Goal: Complete application form

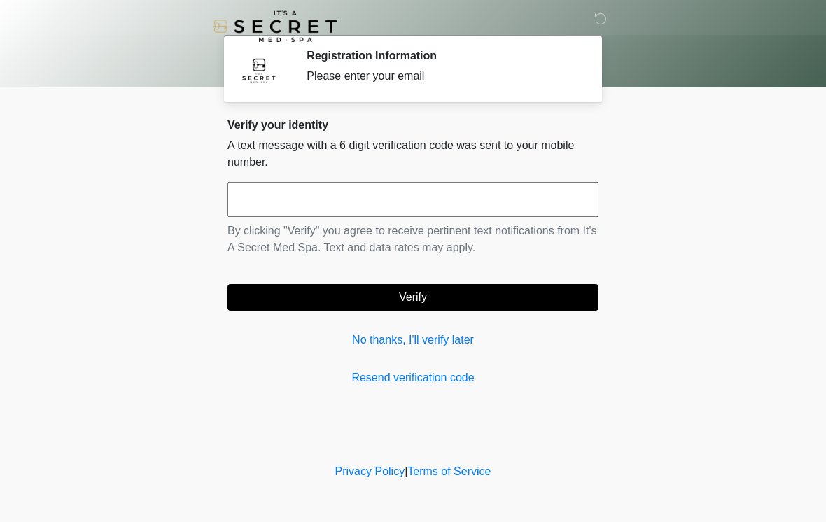
click at [423, 345] on link "No thanks, I'll verify later" at bounding box center [413, 340] width 371 height 17
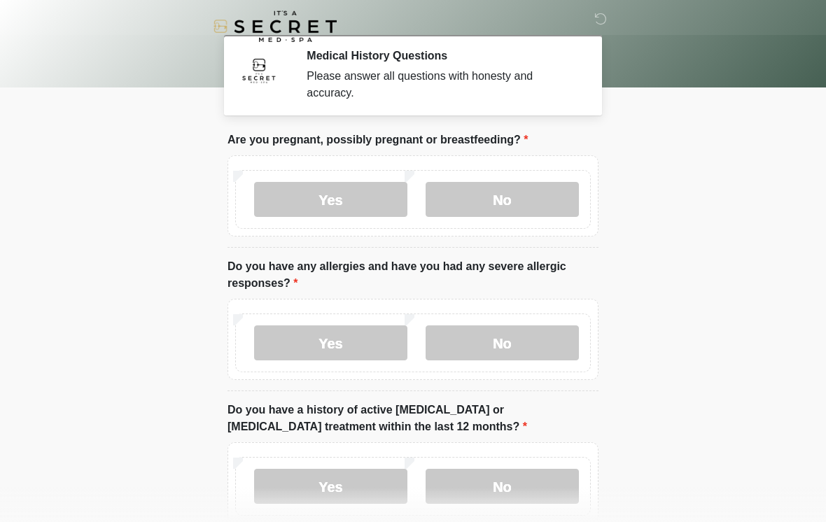
click at [522, 200] on label "No" at bounding box center [502, 199] width 153 height 35
click at [508, 341] on label "No" at bounding box center [502, 343] width 153 height 35
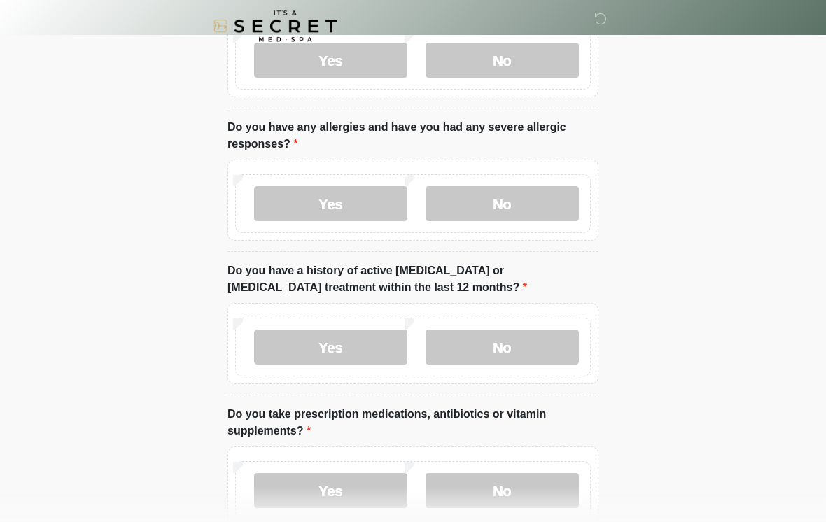
click at [518, 340] on label "No" at bounding box center [502, 348] width 153 height 35
click at [499, 493] on label "No" at bounding box center [502, 490] width 153 height 35
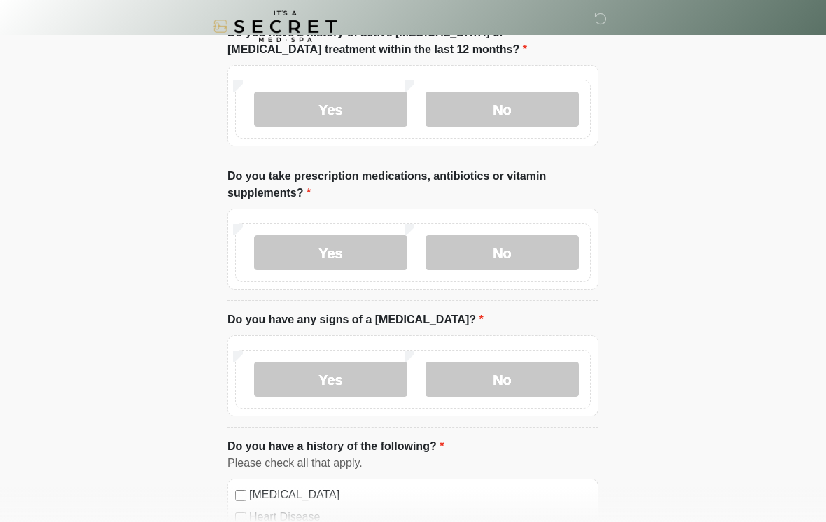
scroll to position [380, 0]
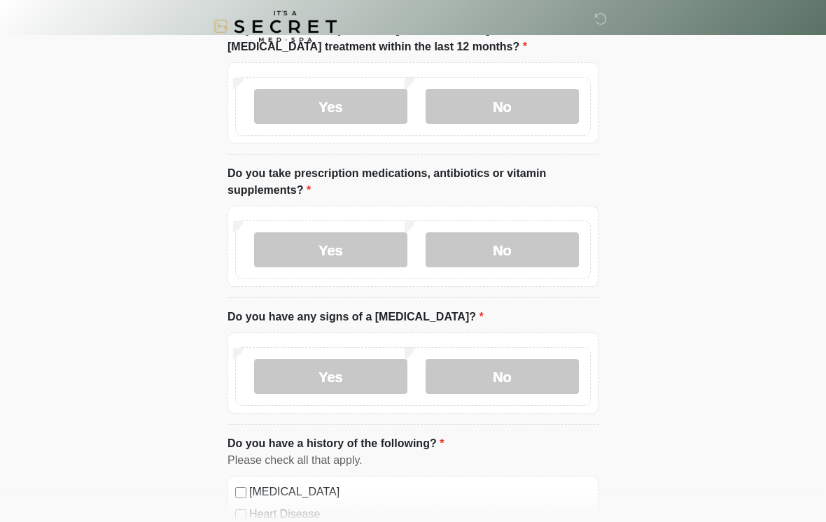
click at [503, 375] on label "No" at bounding box center [502, 376] width 153 height 35
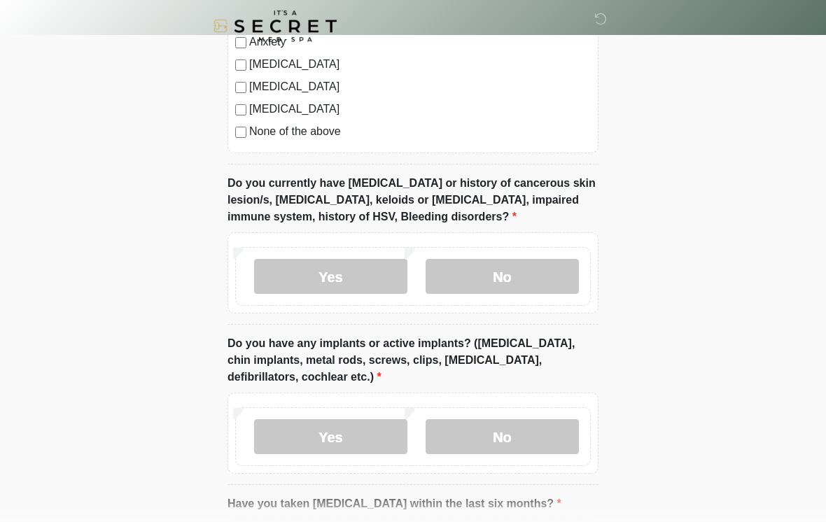
click at [510, 274] on label "No" at bounding box center [502, 277] width 153 height 35
click at [508, 440] on label "No" at bounding box center [502, 436] width 153 height 35
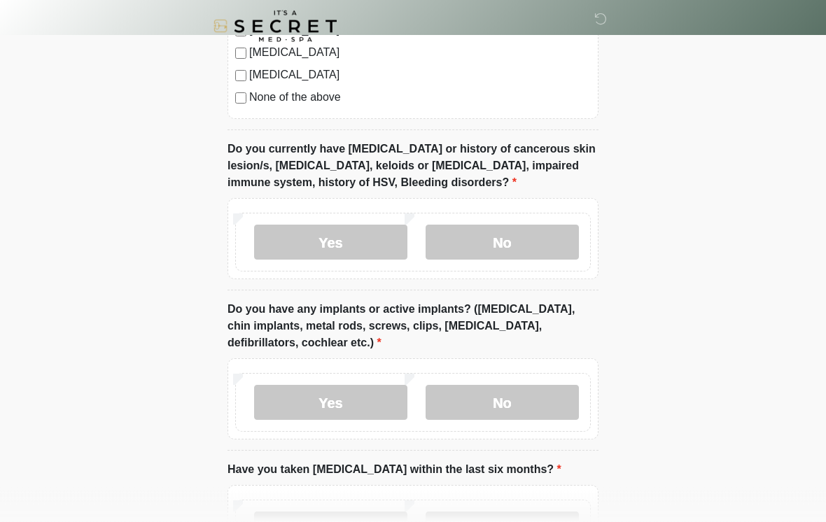
scroll to position [1166, 0]
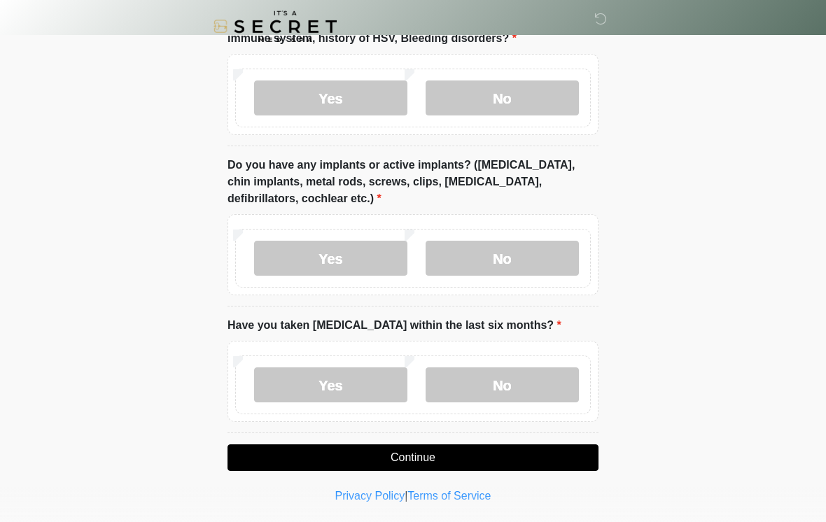
click at [499, 377] on label "No" at bounding box center [502, 385] width 153 height 35
click at [469, 459] on button "Continue" at bounding box center [413, 458] width 371 height 27
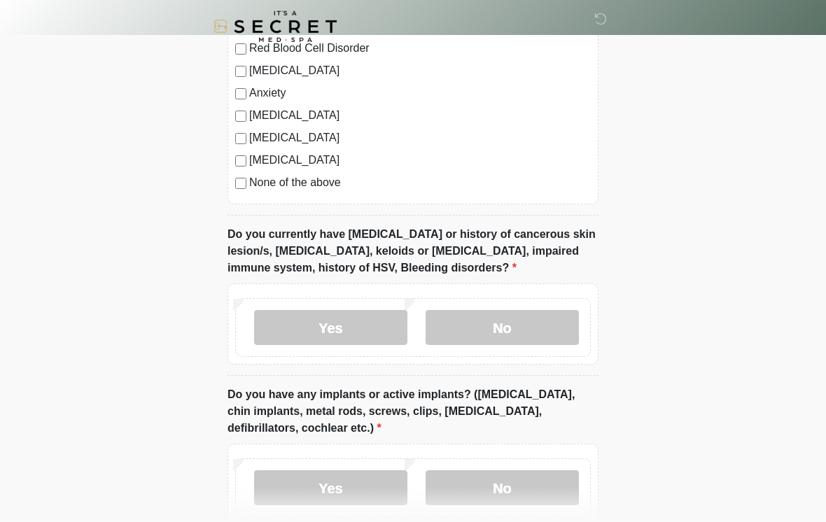
scroll to position [936, 0]
click at [530, 321] on label "No" at bounding box center [502, 327] width 153 height 35
click at [506, 483] on label "No" at bounding box center [502, 488] width 153 height 35
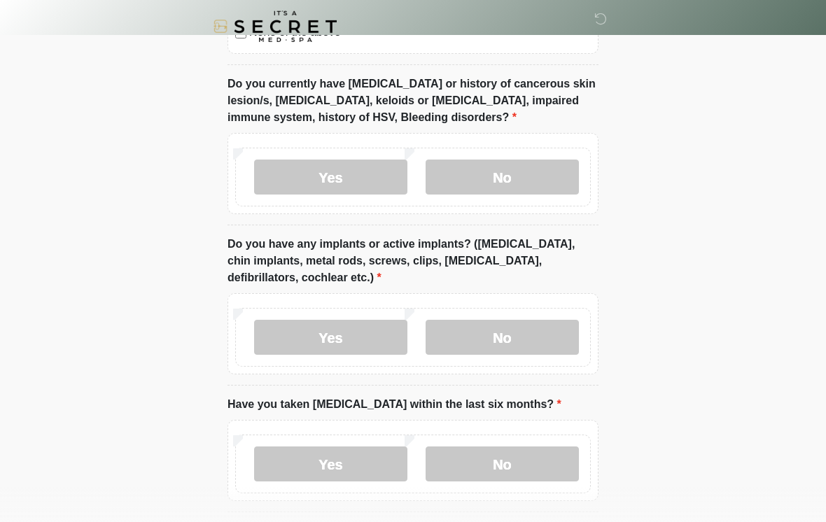
scroll to position [1166, 0]
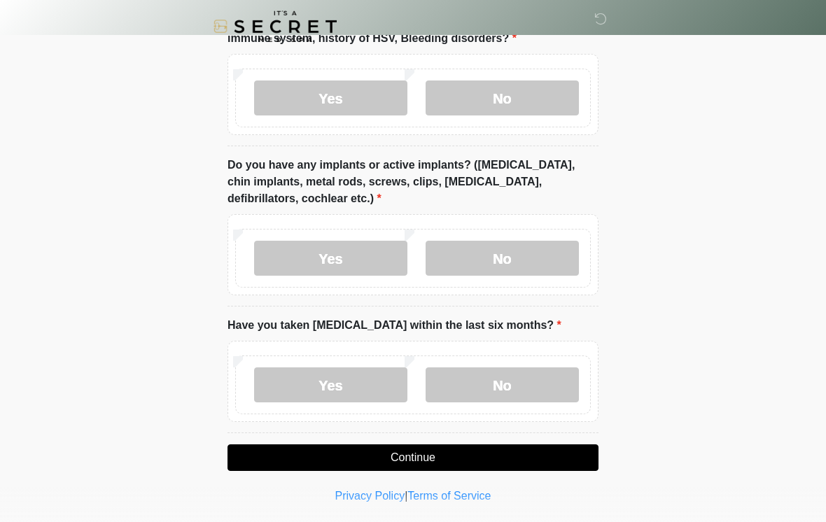
click at [477, 452] on button "Continue" at bounding box center [413, 458] width 371 height 27
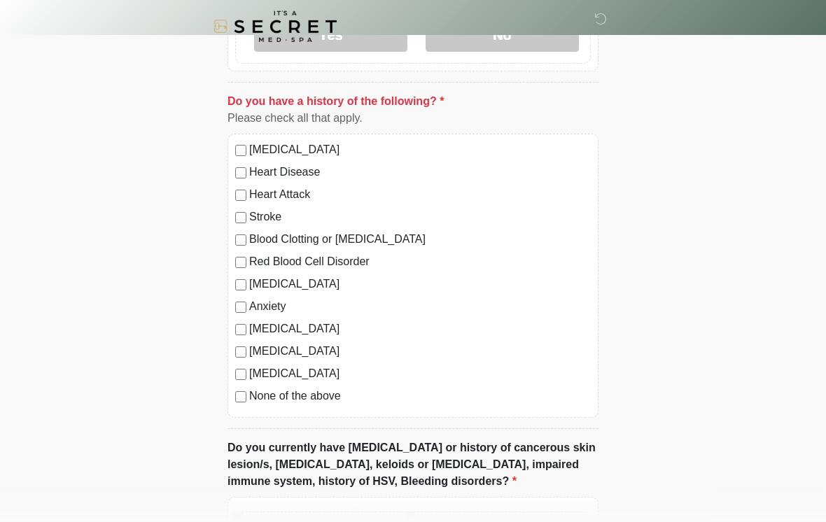
scroll to position [719, 0]
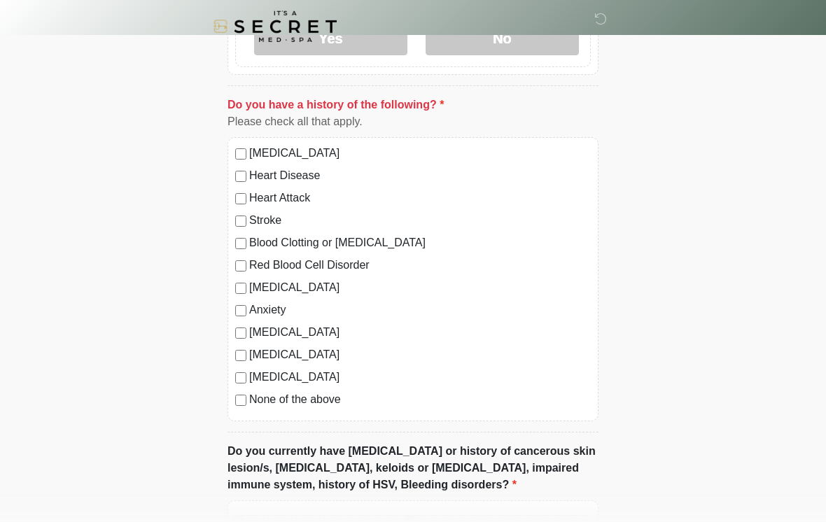
click at [251, 399] on label "None of the above" at bounding box center [420, 399] width 342 height 17
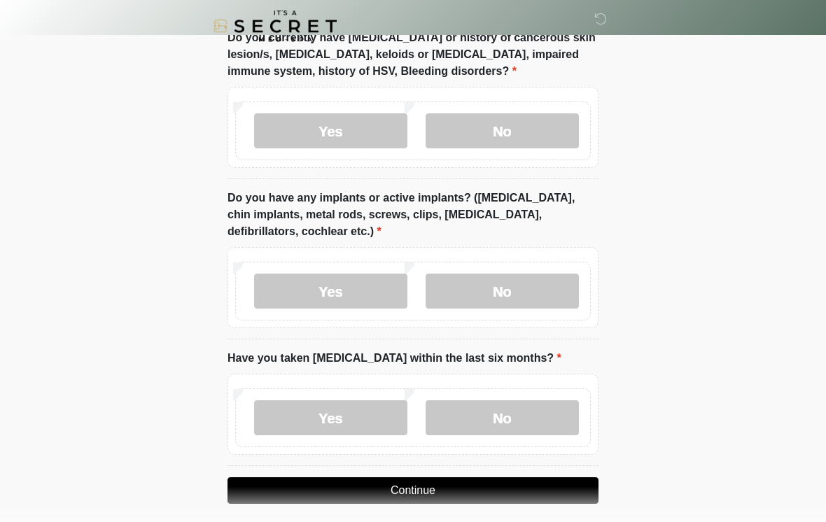
scroll to position [1166, 0]
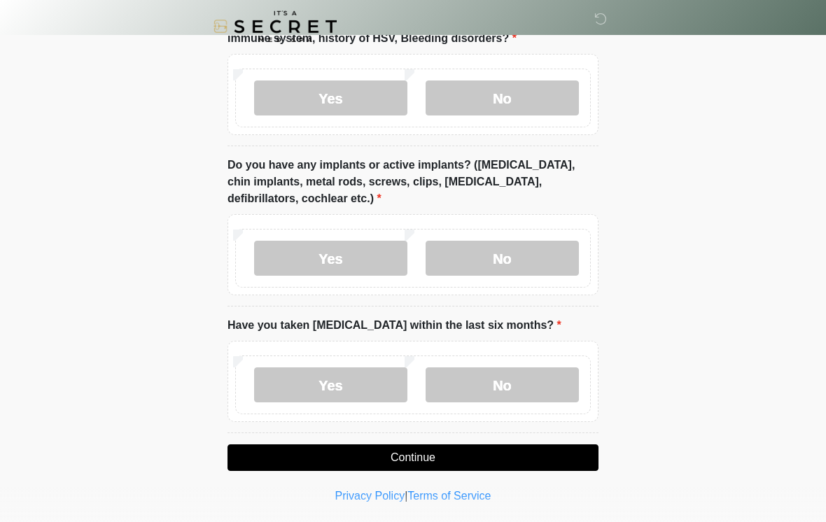
click at [473, 458] on button "Continue" at bounding box center [413, 458] width 371 height 27
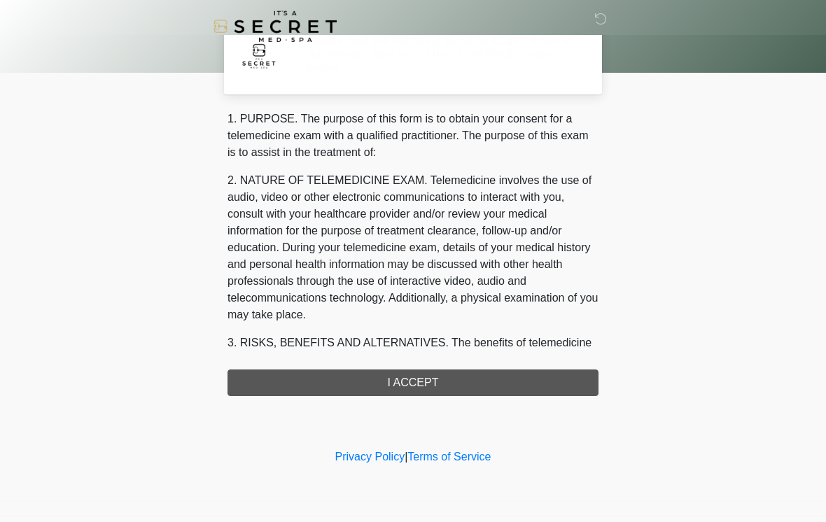
scroll to position [0, 0]
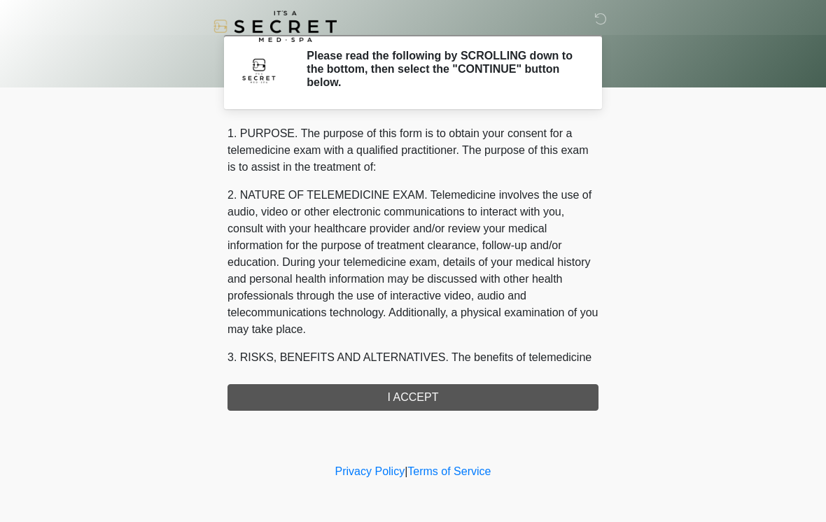
click at [487, 397] on div "1. PURPOSE. The purpose of this form is to obtain your consent for a telemedici…" at bounding box center [413, 268] width 371 height 286
click at [440, 385] on div "1. PURPOSE. The purpose of this form is to obtain your consent for a telemedici…" at bounding box center [413, 268] width 371 height 286
click at [440, 384] on div "1. PURPOSE. The purpose of this form is to obtain your consent for a telemedici…" at bounding box center [413, 268] width 371 height 286
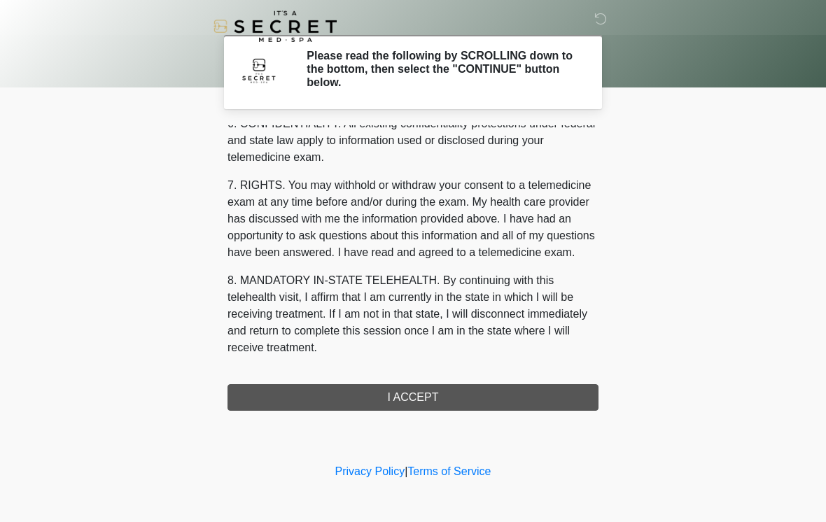
scroll to position [570, 0]
click at [466, 389] on button "I ACCEPT" at bounding box center [413, 397] width 371 height 27
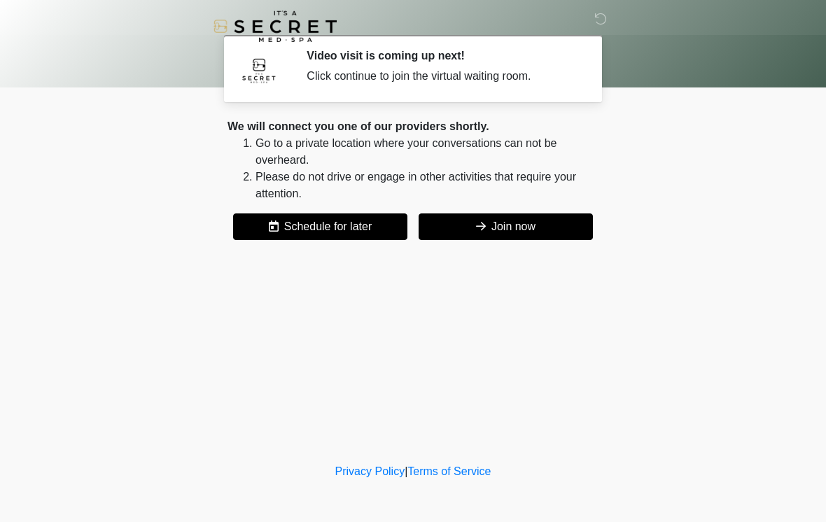
click at [508, 228] on button "Join now" at bounding box center [506, 227] width 174 height 27
click at [538, 67] on div "Video visit is coming up next! Click continue to join the virtual waiting room." at bounding box center [442, 68] width 271 height 39
click at [549, 223] on button "Join now" at bounding box center [506, 227] width 174 height 27
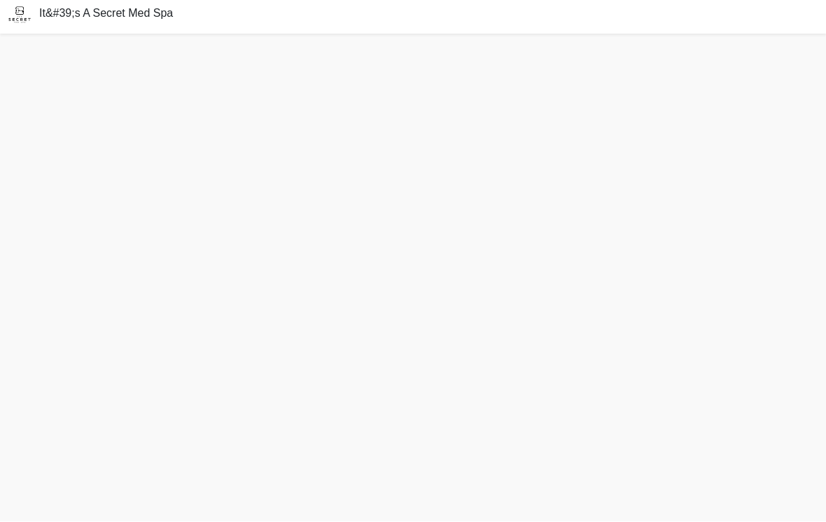
scroll to position [14, 0]
